Goal: Share content: Share content

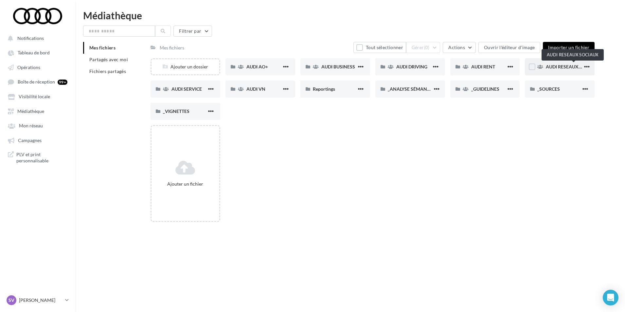
click at [557, 64] on span "AUDI RESEAUX SOCIAUX" at bounding box center [573, 67] width 54 height 6
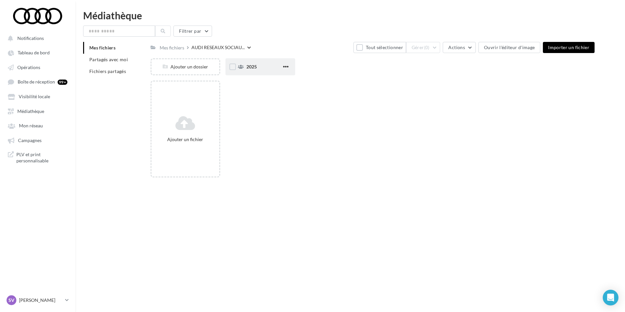
click at [249, 69] on div "2025" at bounding box center [264, 67] width 35 height 7
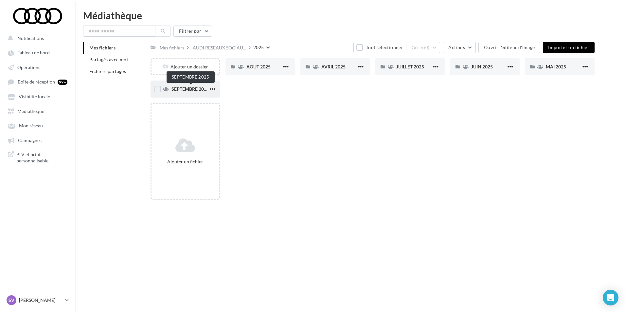
click at [189, 89] on span "SEPTEMBRE 2025" at bounding box center [191, 89] width 38 height 6
click at [192, 70] on div "Ajouter un dossier" at bounding box center [186, 66] width 70 height 17
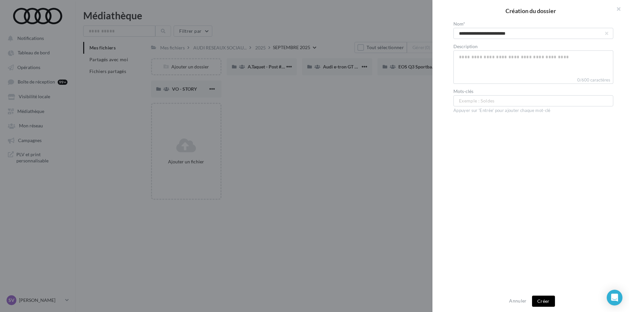
type input "**********"
click at [539, 300] on button "Créer" at bounding box center [543, 301] width 23 height 11
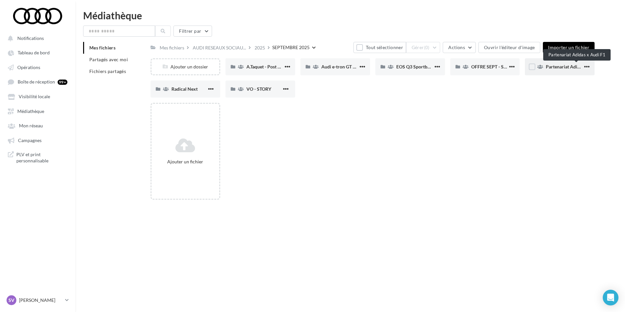
click at [558, 68] on span "Partenariat Adidas x Audi F1" at bounding box center [575, 67] width 59 height 6
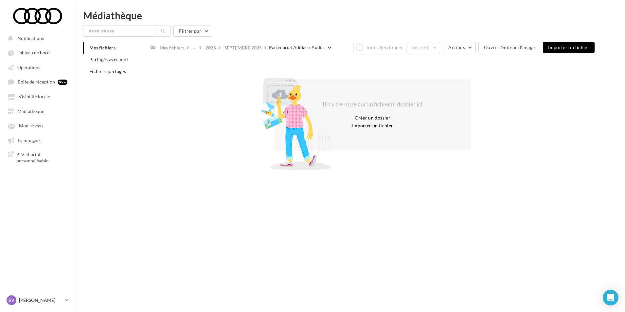
click at [366, 125] on button "Importer un fichier" at bounding box center [373, 126] width 46 height 8
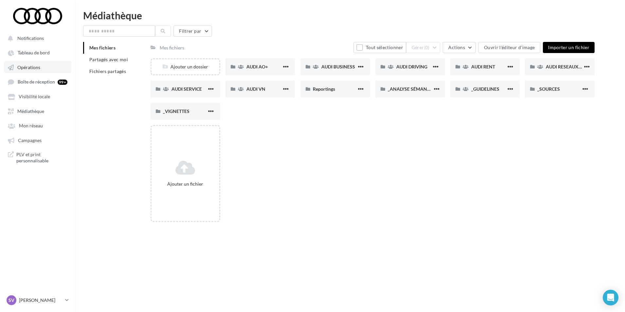
click at [32, 66] on span "Opérations" at bounding box center [28, 68] width 23 height 6
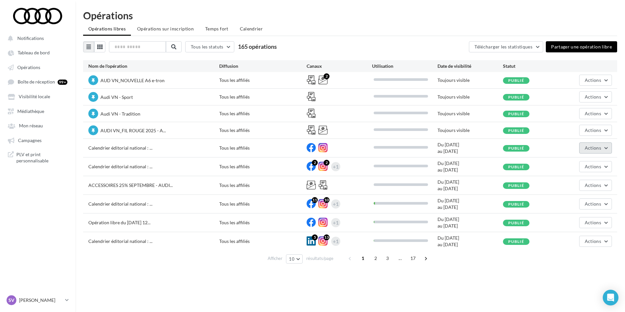
click at [602, 146] on button "Actions" at bounding box center [596, 147] width 33 height 11
click at [572, 162] on button "Editer" at bounding box center [579, 163] width 65 height 17
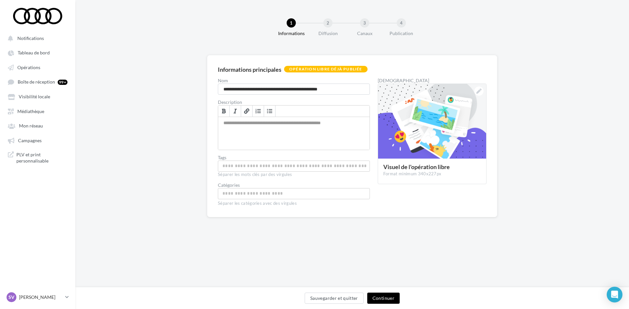
click at [378, 297] on button "Continuer" at bounding box center [383, 297] width 32 height 11
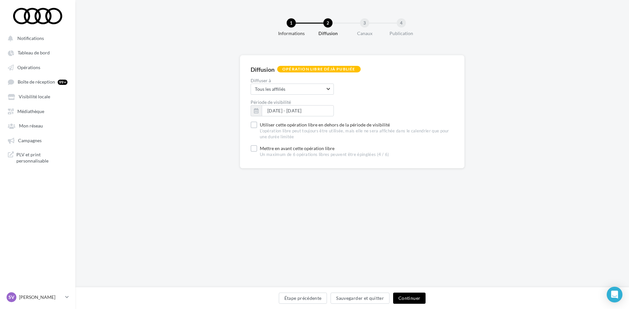
click at [397, 296] on button "Continuer" at bounding box center [409, 297] width 32 height 11
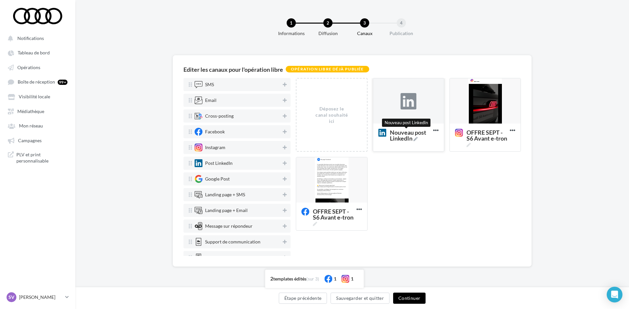
click at [417, 138] on icon at bounding box center [415, 139] width 4 height 4
click at [419, 138] on textarea "Nouveau post LinkedIn Nouveau post LinkedIn" at bounding box center [401, 135] width 53 height 19
click at [402, 138] on textarea "Nouveau post LinkedIn Nouveau post LinkedIn" at bounding box center [401, 135] width 53 height 19
click at [402, 138] on textarea "Nouveau post LinkedIn" at bounding box center [401, 135] width 53 height 19
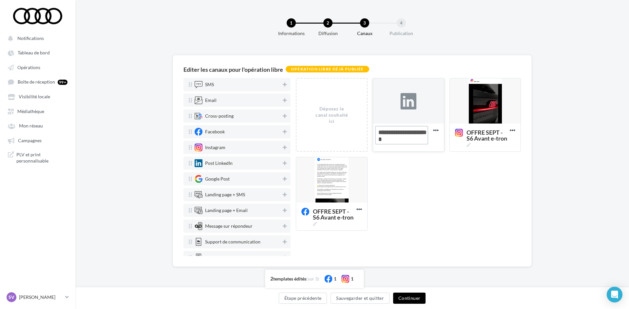
paste textarea "*******"
type textarea "**********"
click at [410, 173] on div "Déposez le canal souhaité ici Nouveau post LinkedIn Supprimer OFFRE SEPT - S6 A…" at bounding box center [411, 157] width 230 height 158
click at [405, 92] on div at bounding box center [408, 101] width 71 height 46
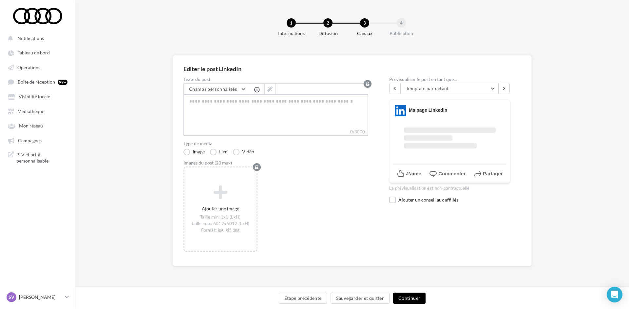
click at [241, 109] on textarea "0/3000" at bounding box center [275, 111] width 185 height 34
paste textarea "**********"
type textarea "**********"
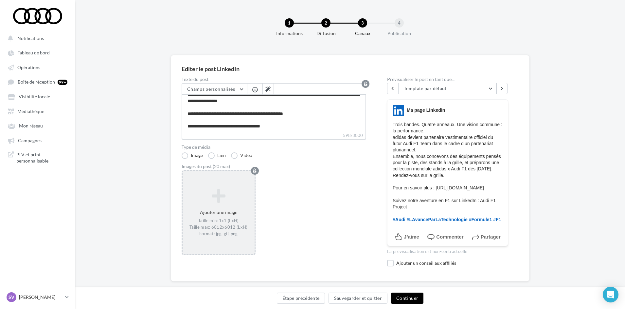
type textarea "**********"
click at [219, 200] on icon at bounding box center [218, 196] width 67 height 16
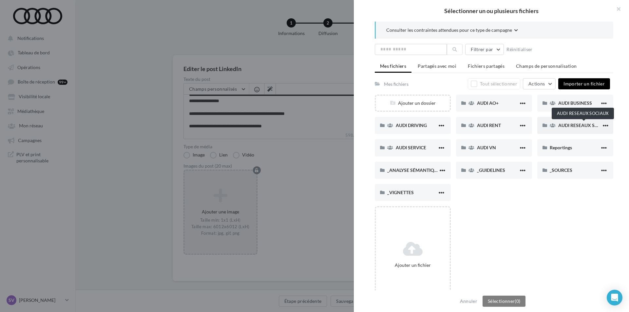
click at [566, 125] on span "AUDI RESEAUX SOCIAUX" at bounding box center [585, 125] width 54 height 6
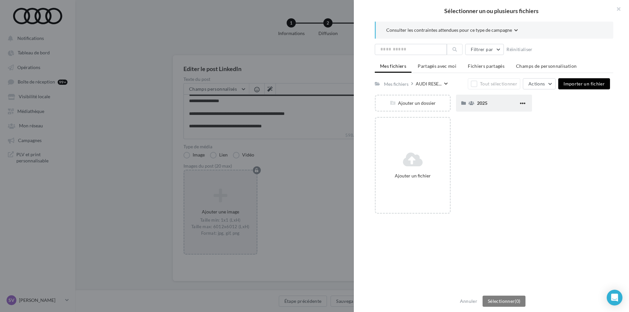
click at [493, 108] on div "2025" at bounding box center [494, 103] width 76 height 17
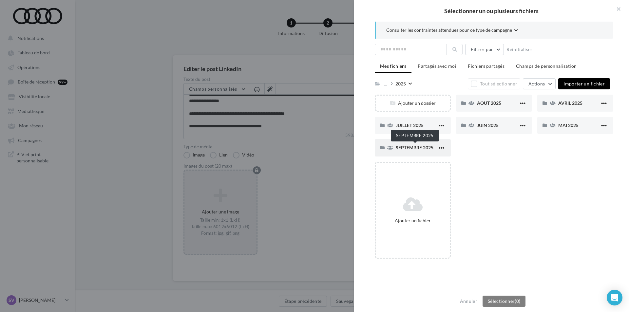
click at [411, 146] on span "SEPTEMBRE 2025" at bounding box center [415, 148] width 38 height 6
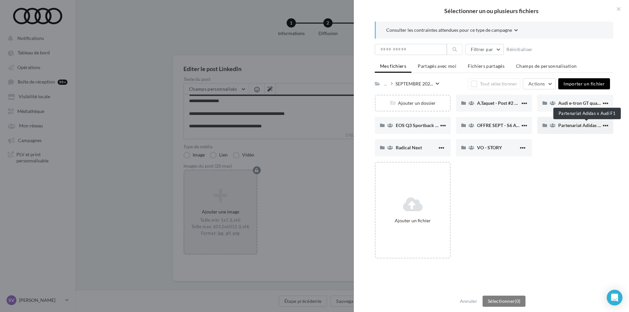
click at [571, 129] on div "Partenariat Adidas x Audi F1" at bounding box center [575, 125] width 76 height 17
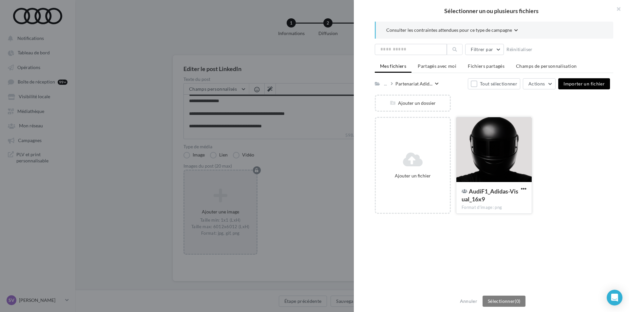
click at [507, 147] on div at bounding box center [493, 149] width 75 height 65
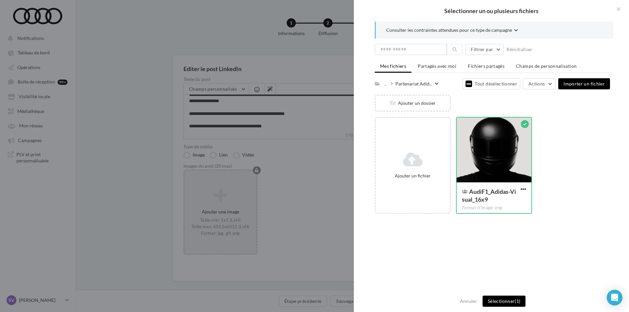
click at [497, 304] on button "Sélectionner (1)" at bounding box center [503, 301] width 43 height 11
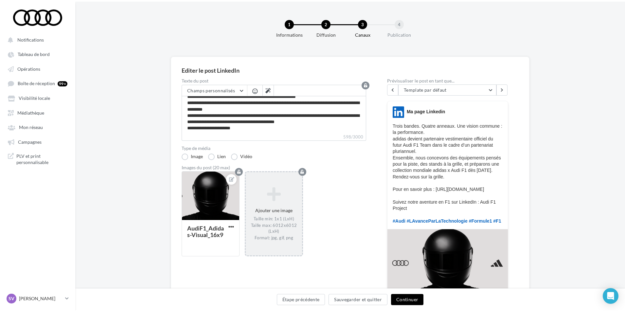
scroll to position [0, 0]
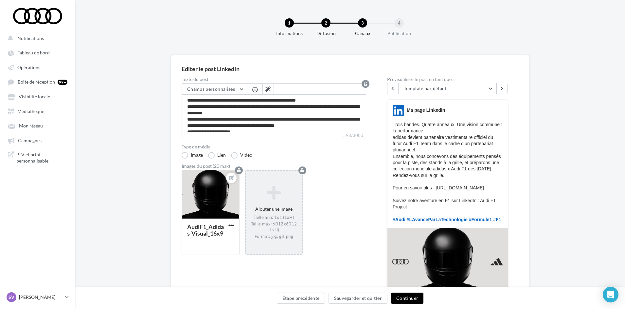
click at [398, 297] on button "Continuer" at bounding box center [407, 297] width 32 height 11
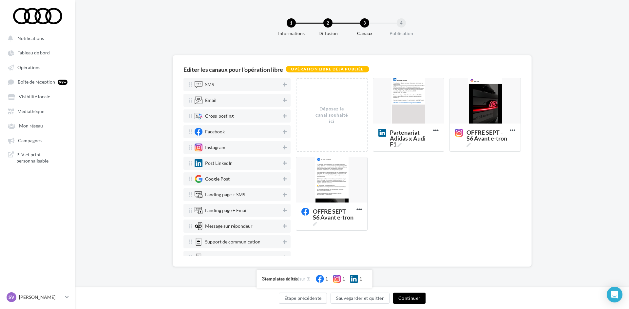
click at [409, 298] on button "Continuer" at bounding box center [409, 297] width 32 height 11
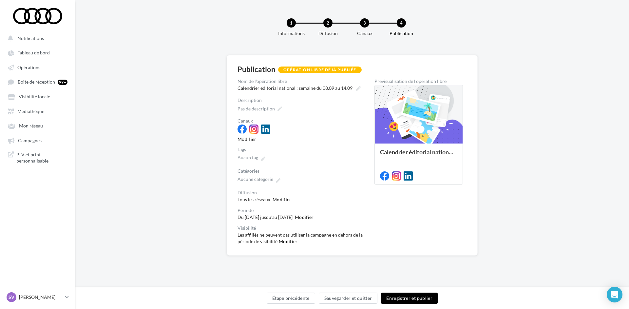
click at [409, 298] on button "Enregistrer et publier" at bounding box center [409, 297] width 57 height 11
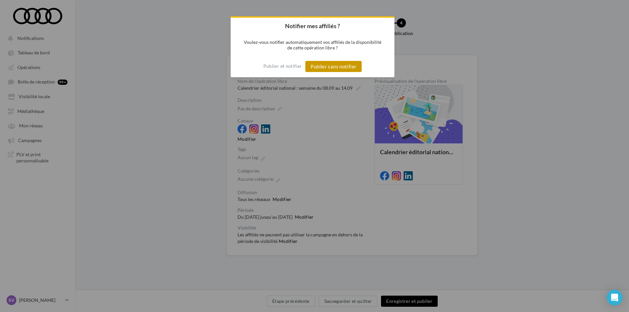
click at [332, 70] on button "Publier sans notifier" at bounding box center [333, 66] width 56 height 11
